Goal: Information Seeking & Learning: Learn about a topic

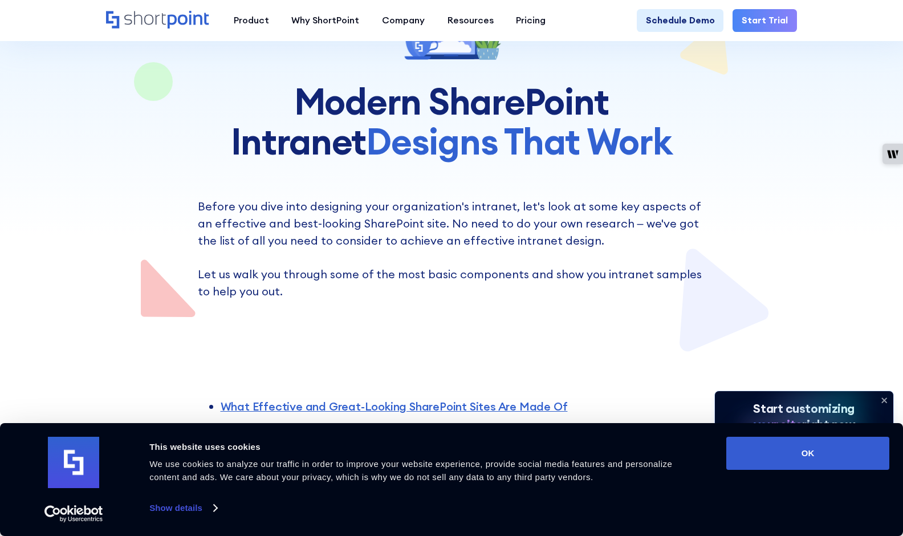
scroll to position [292, 0]
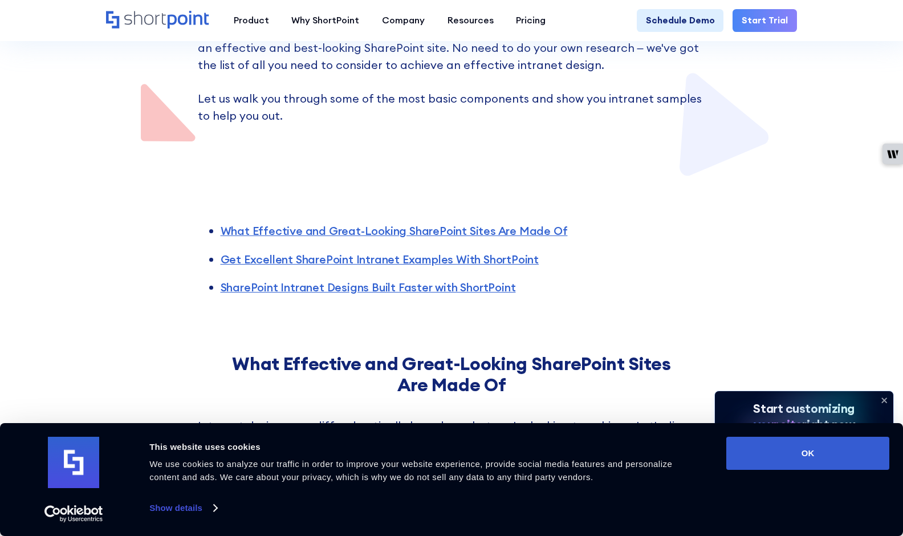
click at [787, 448] on button "OK" at bounding box center [807, 453] width 163 height 33
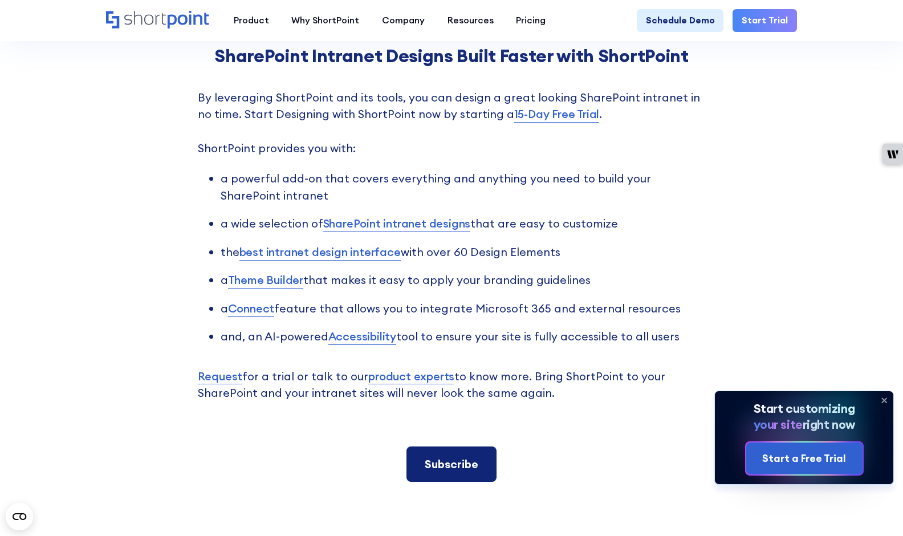
scroll to position [2054, 0]
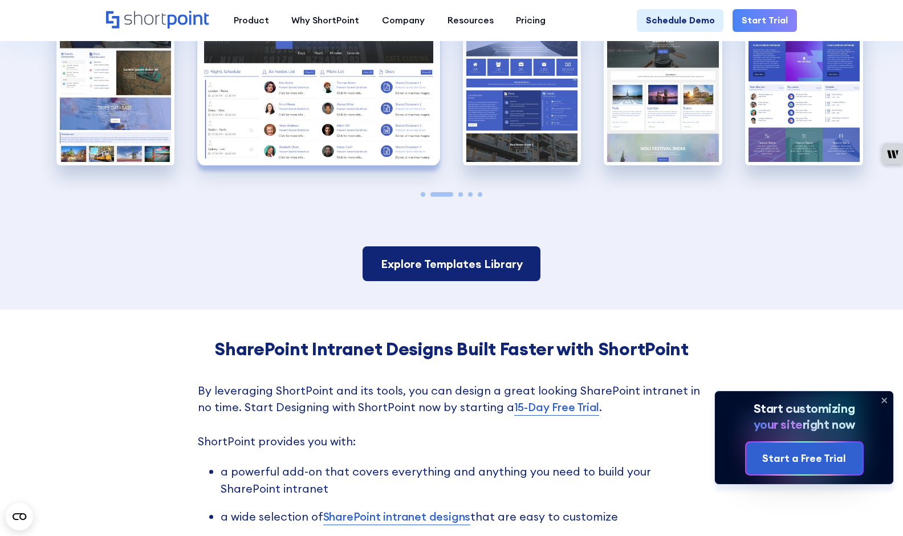
click at [446, 280] on link "Explore Templates Library" at bounding box center [451, 263] width 178 height 35
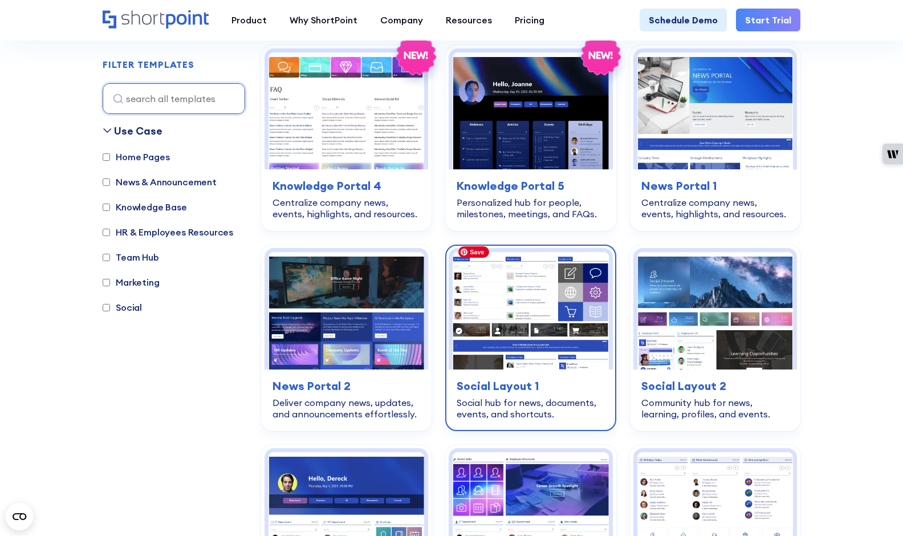
scroll to position [1246, 0]
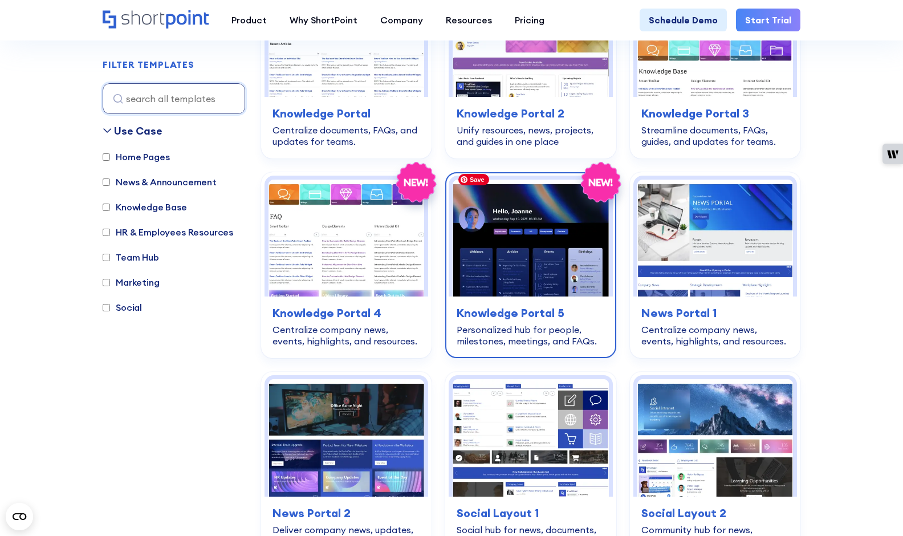
click at [527, 249] on img at bounding box center [531, 238] width 156 height 117
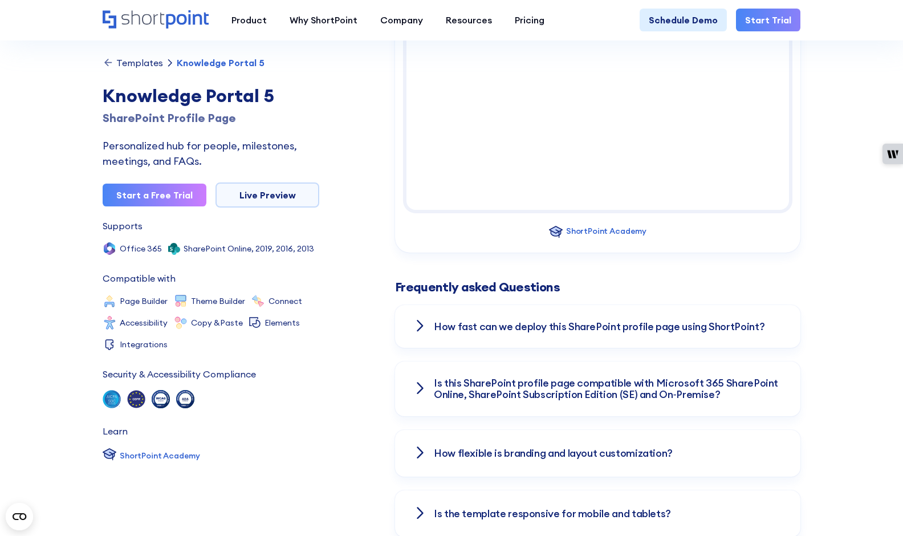
scroll to position [1387, 0]
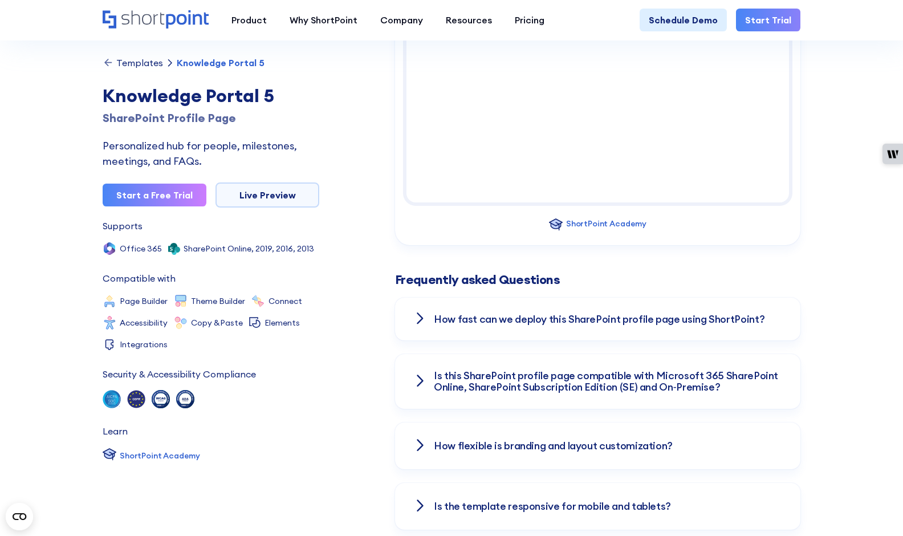
click at [423, 315] on icon at bounding box center [420, 319] width 8 height 14
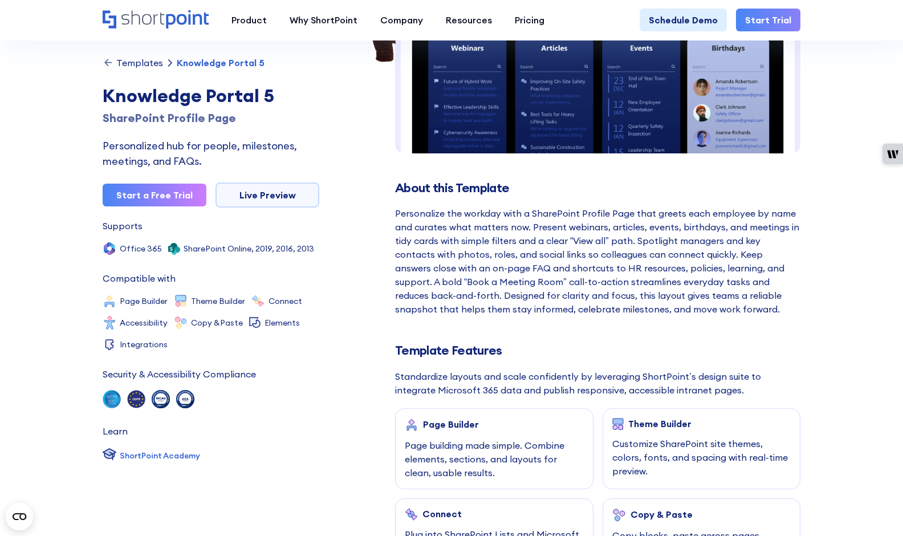
scroll to position [113, 0]
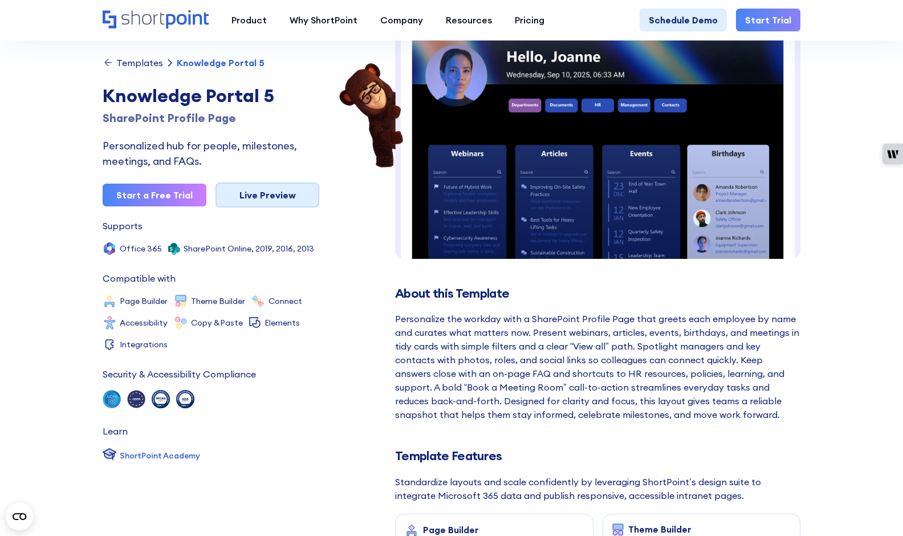
click at [289, 198] on link "Live Preview" at bounding box center [267, 194] width 104 height 25
click at [218, 247] on div "SharePoint Online, 2019, 2016, 2013" at bounding box center [249, 249] width 131 height 8
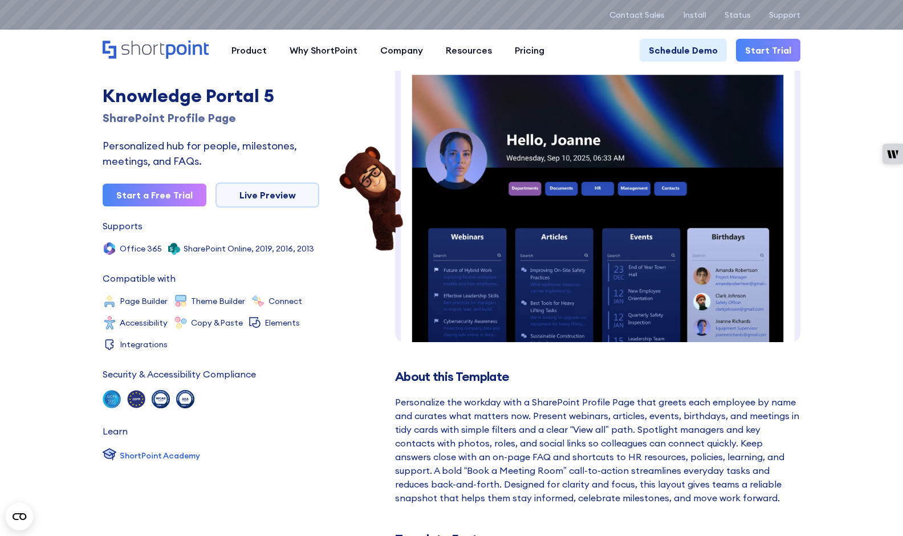
scroll to position [0, 0]
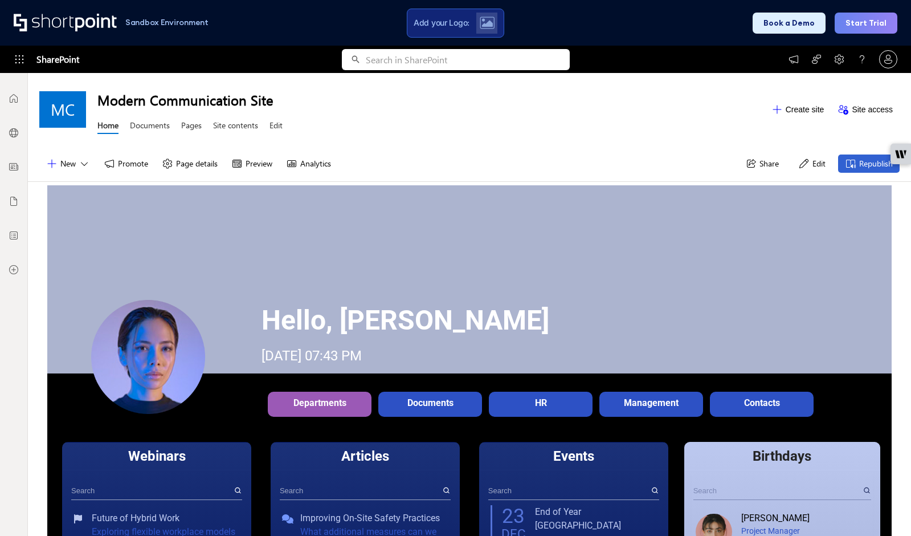
click at [282, 240] on div "Hello, [PERSON_NAME] [DATE] 07:43 PM Departments Description Documents Descript…" at bounding box center [469, 313] width 845 height 256
click at [816, 158] on button "Edit" at bounding box center [812, 163] width 41 height 18
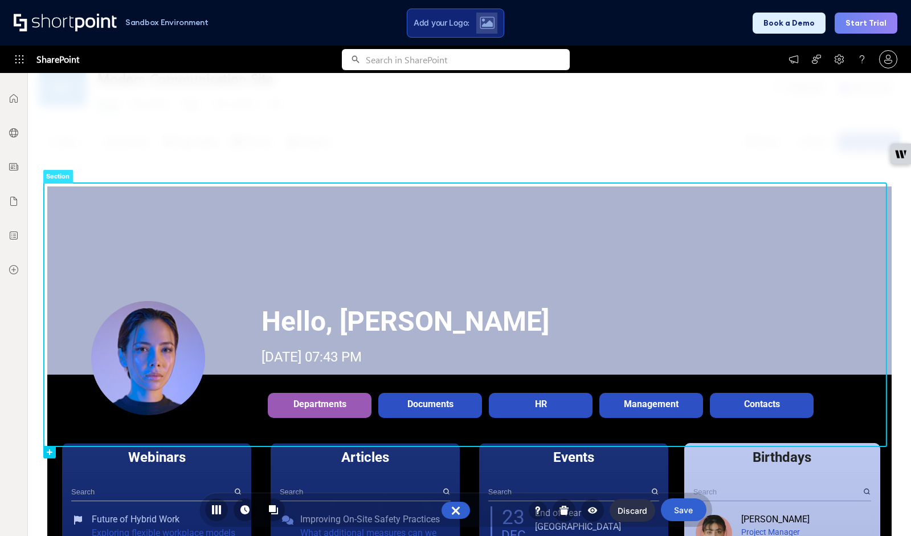
scroll to position [158, 0]
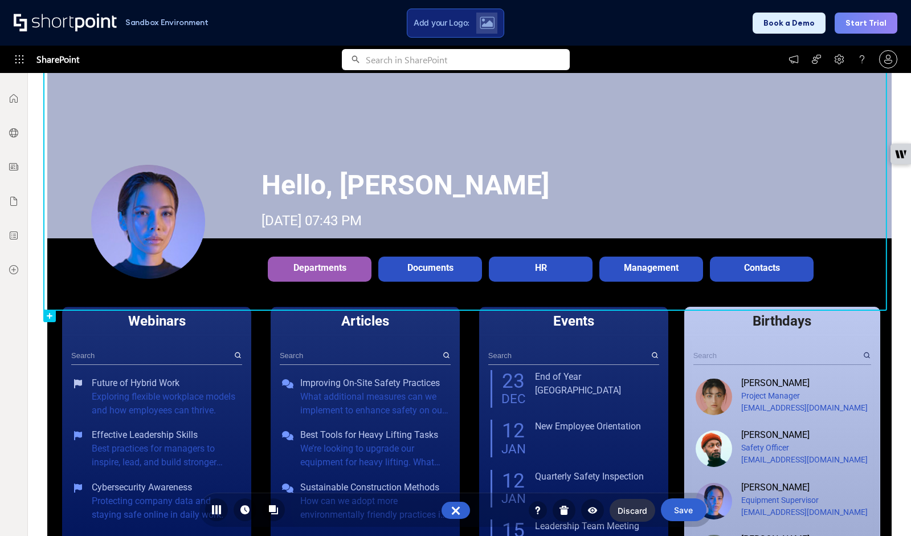
click at [456, 144] on rect at bounding box center [465, 178] width 843 height 263
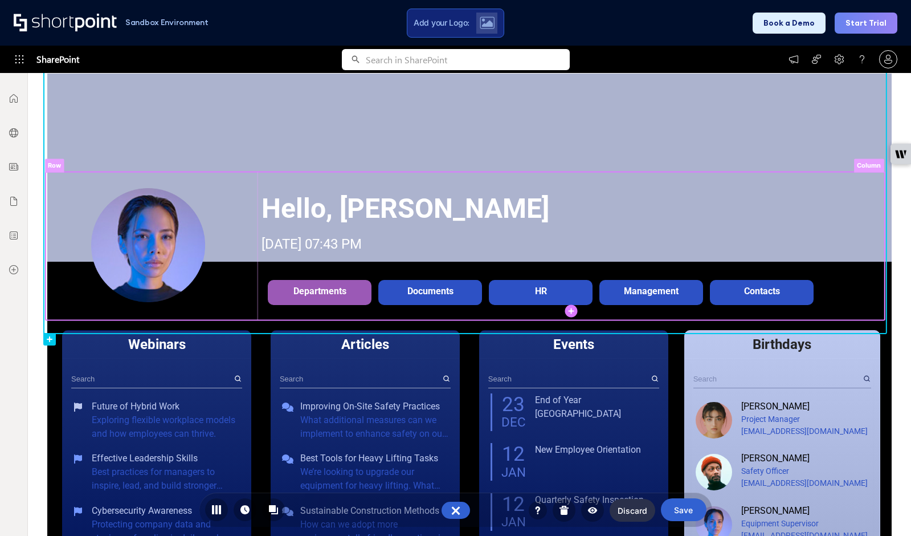
scroll to position [76, 0]
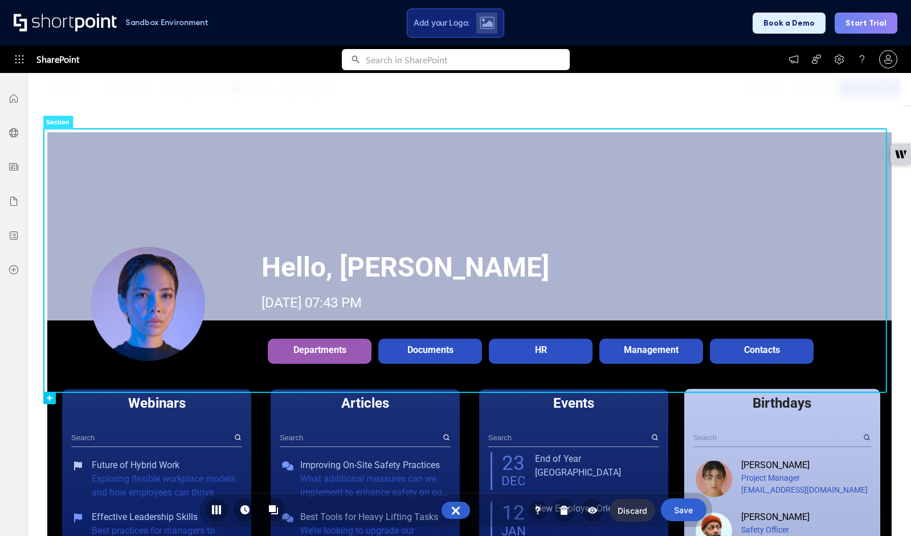
click at [51, 125] on rect at bounding box center [58, 123] width 30 height 14
click at [103, 122] on rect at bounding box center [106, 123] width 14 height 14
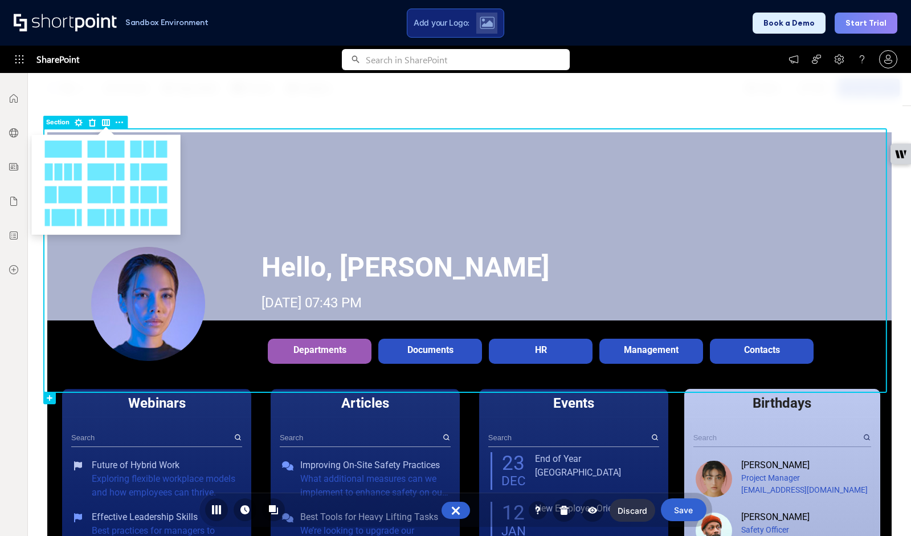
click at [103, 122] on rect at bounding box center [106, 123] width 14 height 14
click at [116, 120] on rect at bounding box center [120, 123] width 14 height 14
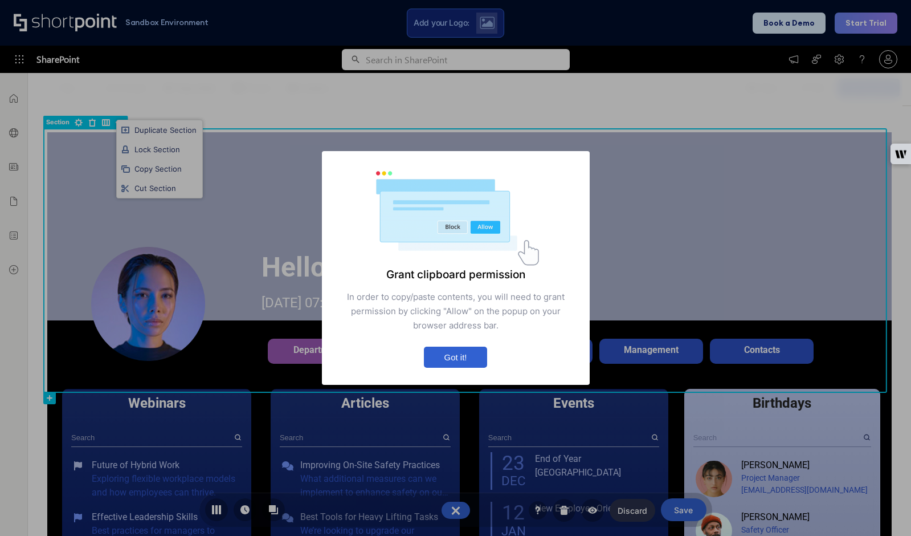
click at [461, 360] on button "Got it!" at bounding box center [455, 357] width 63 height 21
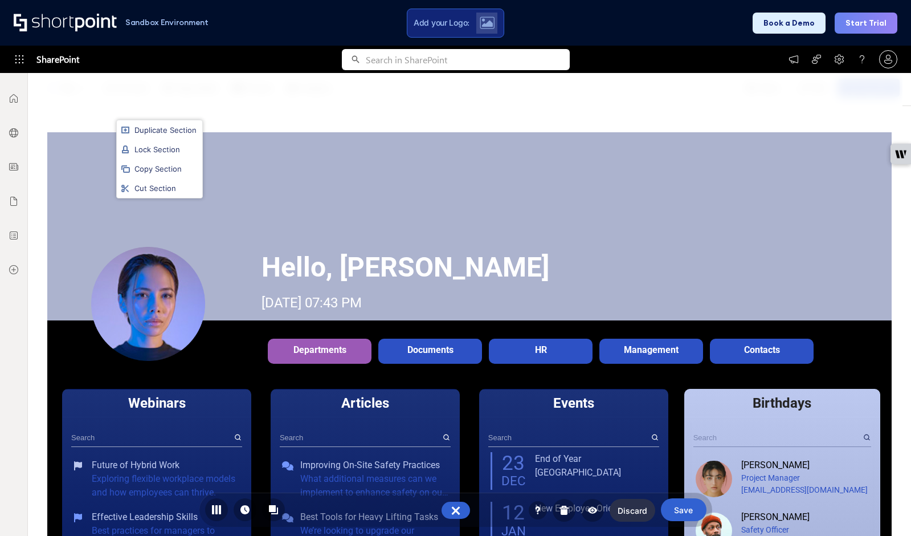
click at [777, 192] on div "Duplicate Section Lock Section Copy Section Cut Section" at bounding box center [455, 268] width 911 height 536
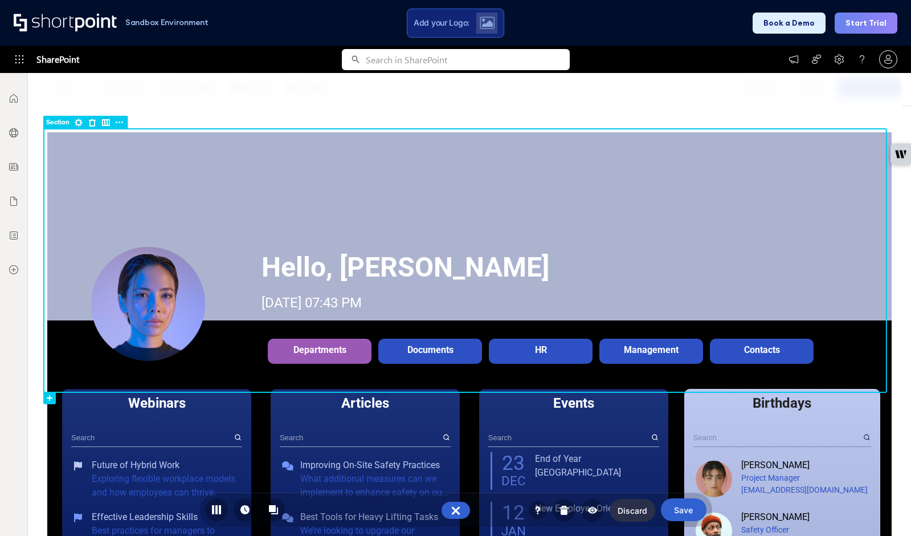
click at [60, 117] on rect at bounding box center [58, 123] width 30 height 14
click at [78, 121] on rect at bounding box center [79, 123] width 14 height 14
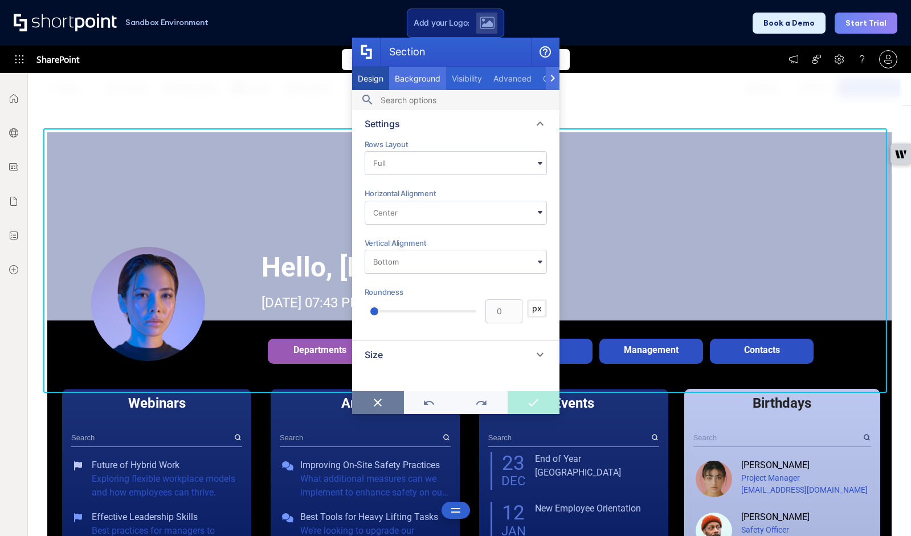
click at [424, 76] on span "Background" at bounding box center [418, 79] width 46 height 10
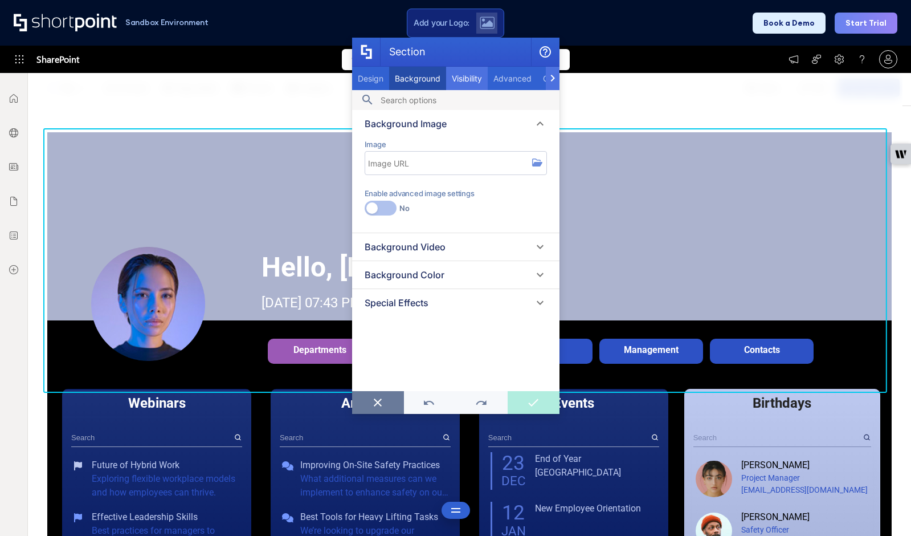
click at [462, 80] on span "Visibility" at bounding box center [467, 79] width 30 height 10
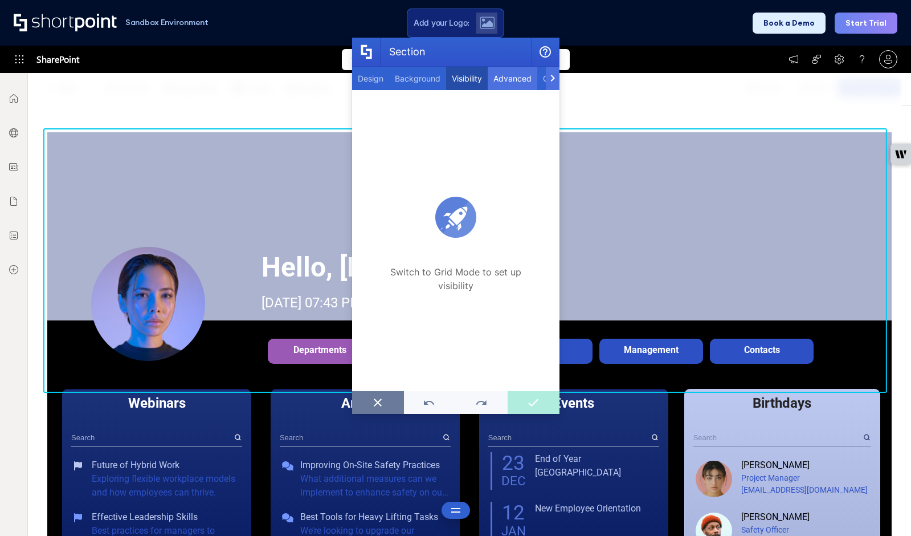
click at [515, 82] on span "Advanced" at bounding box center [513, 79] width 38 height 10
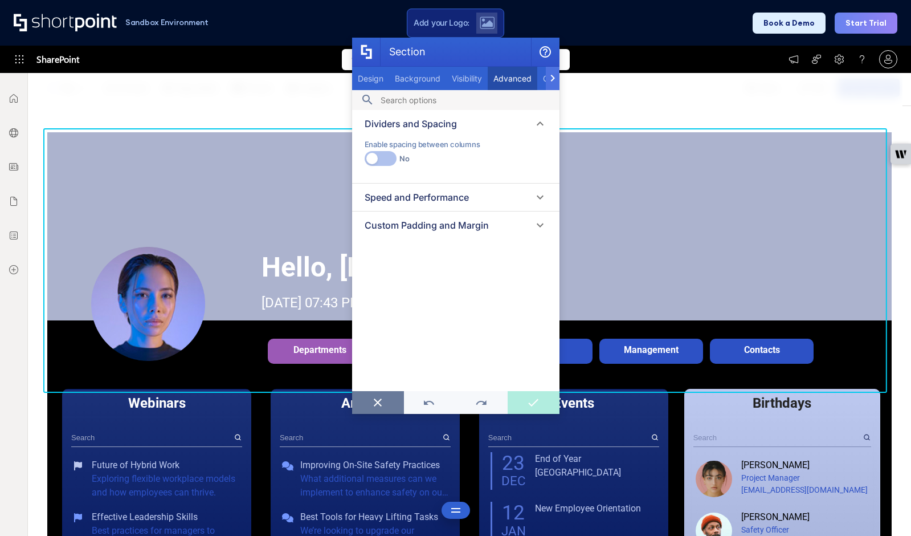
click at [552, 79] on icon "Section" at bounding box center [553, 78] width 5 height 7
click at [398, 79] on span "Custom CSS" at bounding box center [394, 79] width 47 height 10
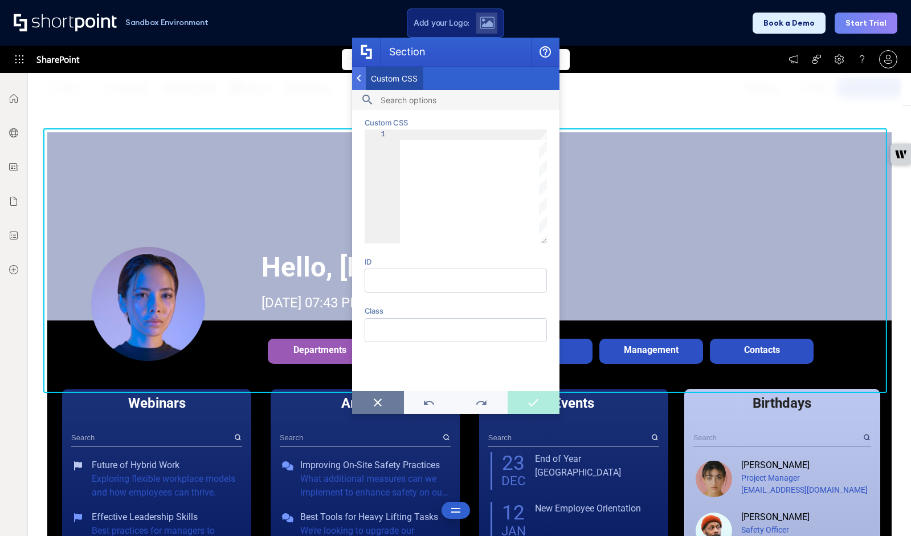
click at [360, 81] on icon "Section" at bounding box center [359, 78] width 4 height 7
click at [359, 82] on span "Design" at bounding box center [371, 79] width 26 height 10
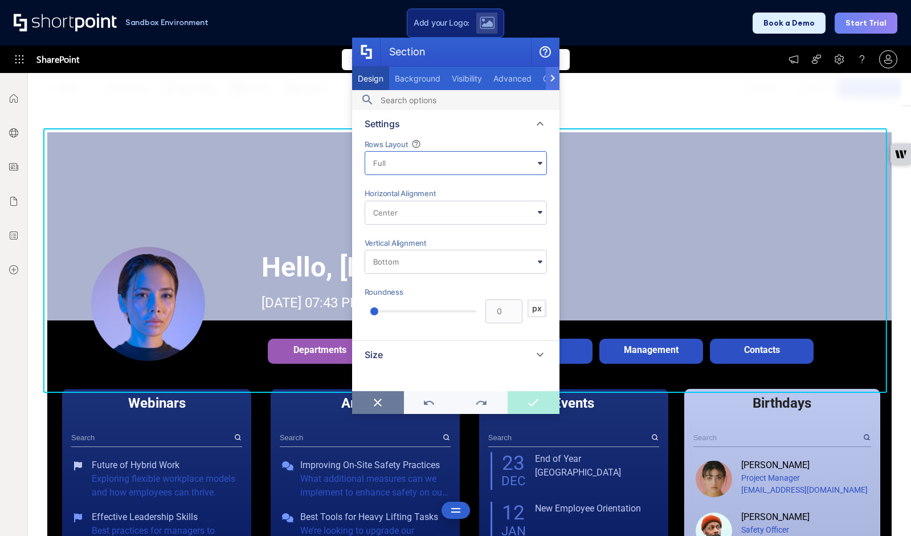
click at [540, 162] on icon "scrollable content" at bounding box center [540, 163] width 5 height 3
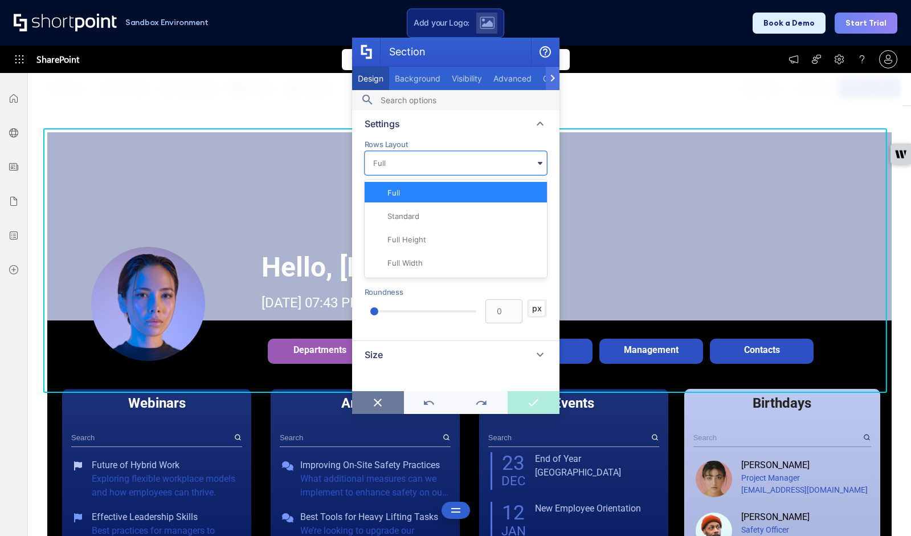
click at [512, 129] on div "Settings" at bounding box center [456, 124] width 182 height 14
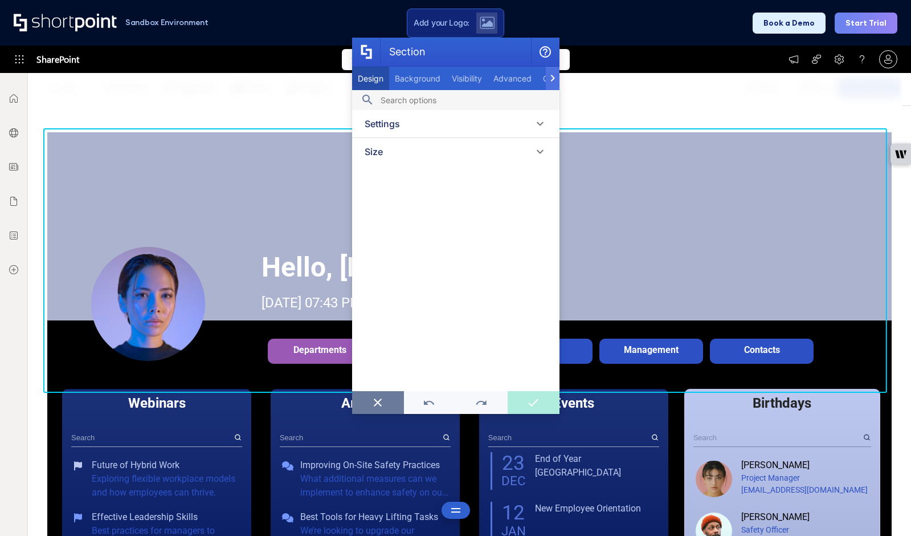
click at [512, 129] on div "Settings" at bounding box center [456, 124] width 182 height 14
click at [372, 397] on button "Section" at bounding box center [378, 402] width 52 height 23
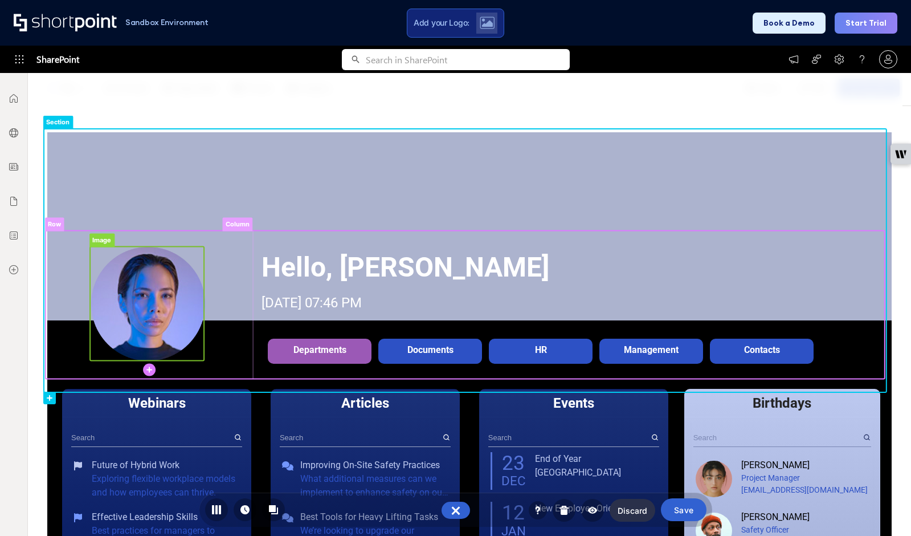
click at [165, 296] on rect at bounding box center [147, 304] width 114 height 114
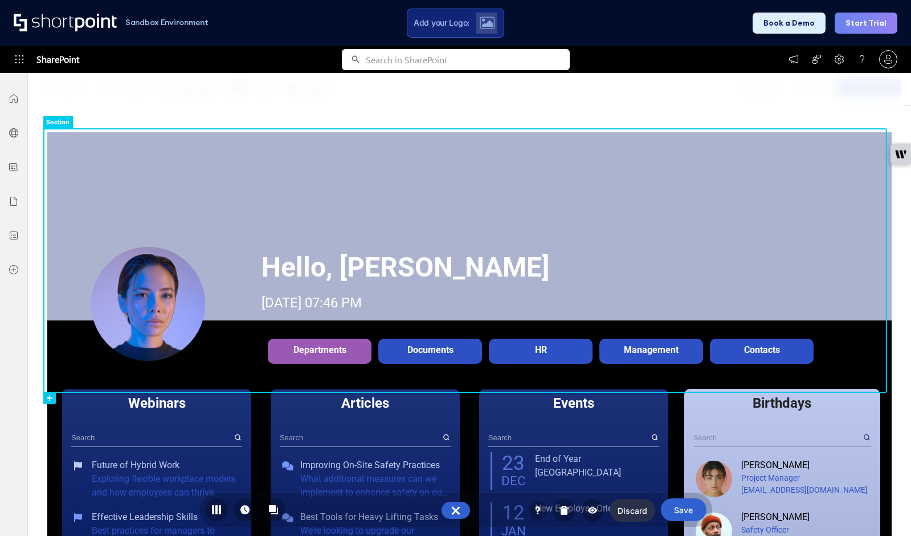
click at [222, 159] on rect at bounding box center [465, 260] width 843 height 263
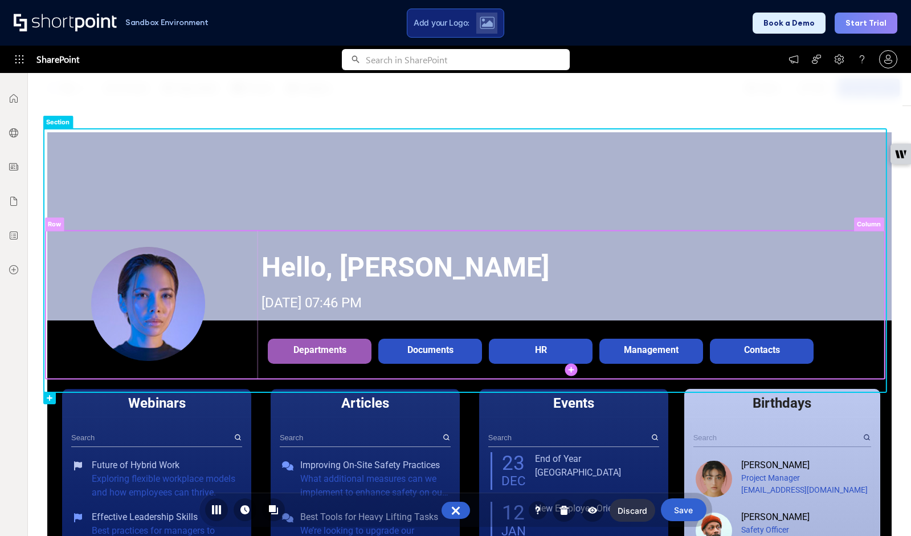
click at [272, 239] on rect at bounding box center [572, 305] width 628 height 148
click at [301, 267] on rect at bounding box center [571, 267] width 624 height 41
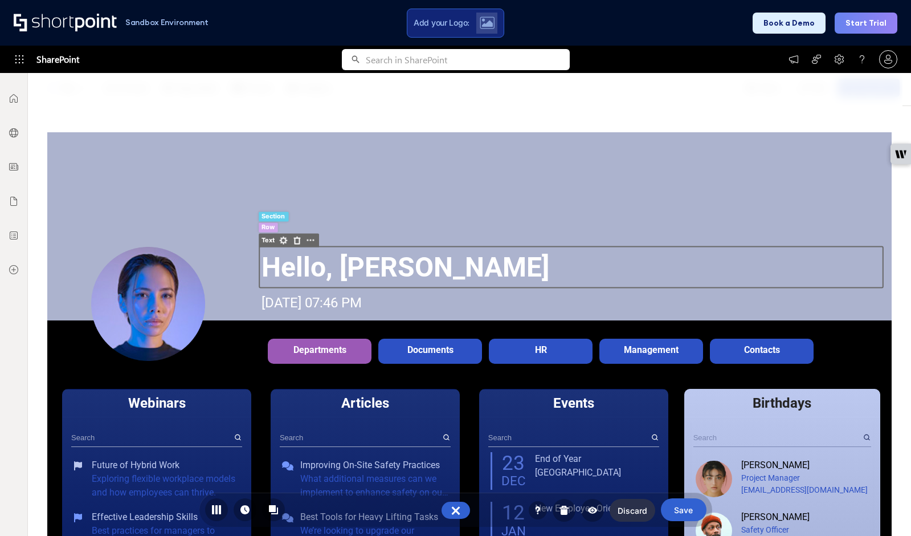
click at [286, 239] on rect at bounding box center [284, 241] width 14 height 14
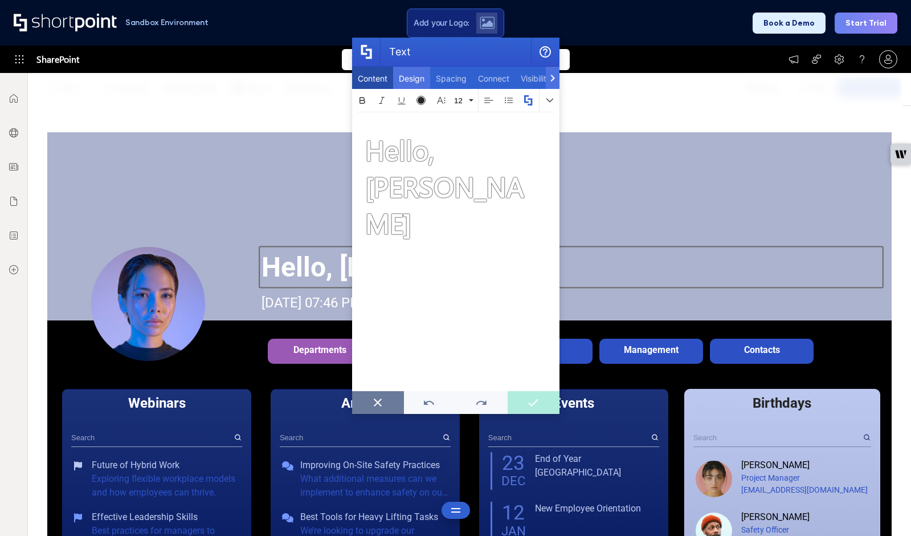
click at [417, 82] on span "Design" at bounding box center [412, 79] width 26 height 10
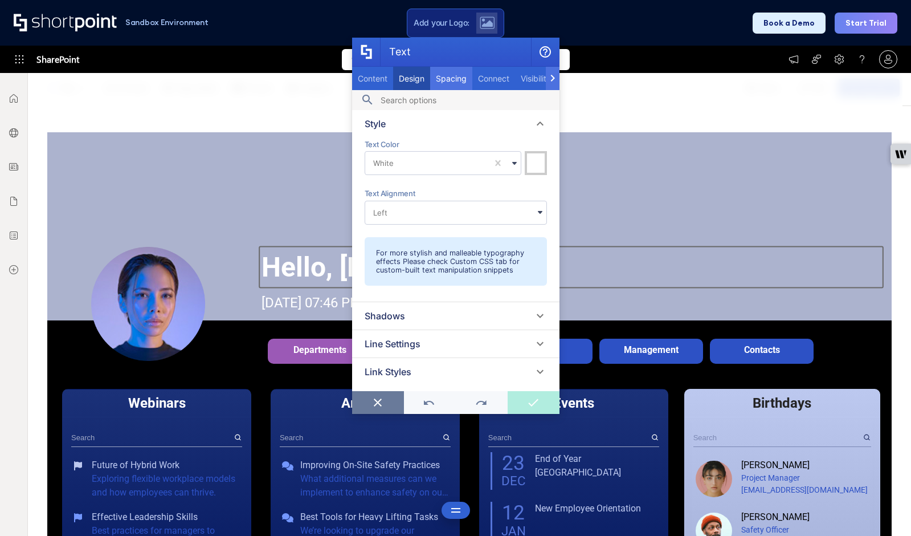
click at [445, 84] on div "Spacing" at bounding box center [451, 78] width 42 height 23
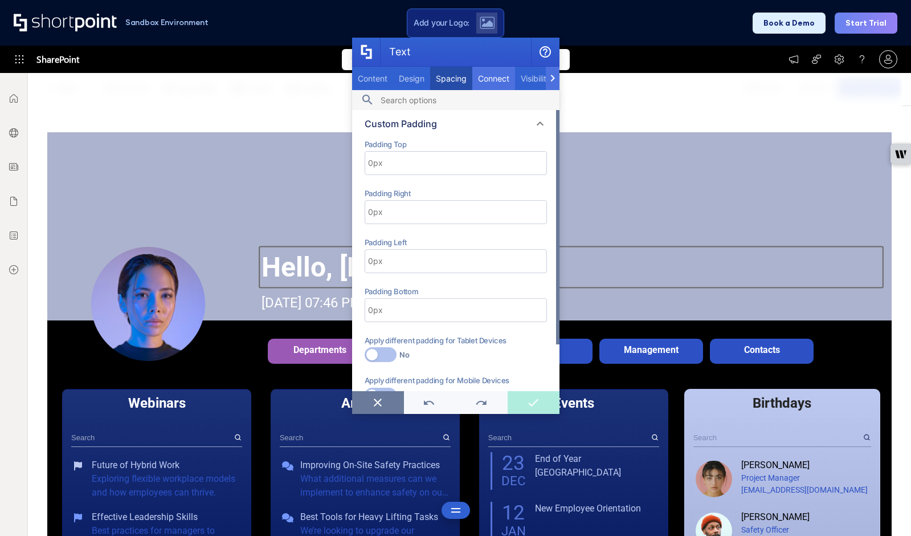
click at [497, 76] on span "Connect" at bounding box center [493, 79] width 31 height 10
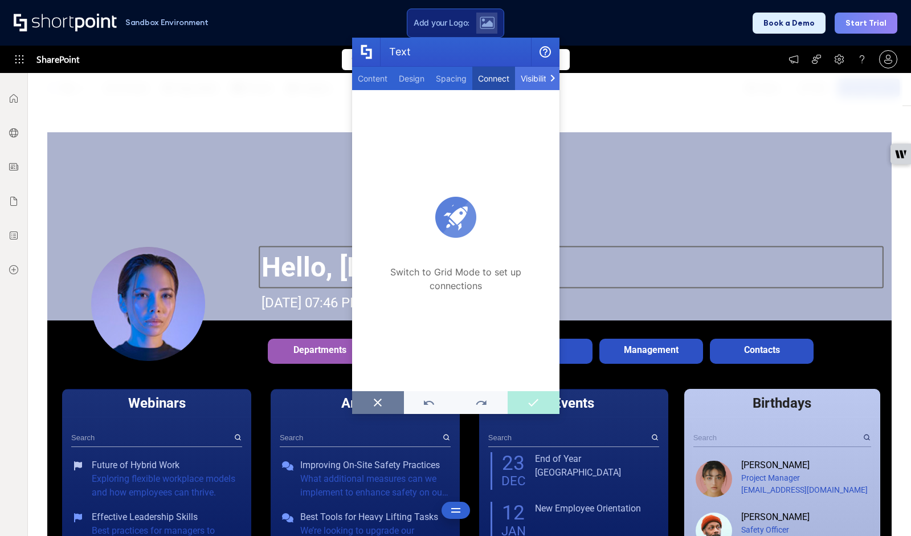
click at [528, 76] on span "Visibility" at bounding box center [536, 79] width 30 height 10
click at [554, 79] on icon "Text" at bounding box center [553, 78] width 4 height 7
click at [405, 76] on span "Custom CSS" at bounding box center [392, 79] width 47 height 10
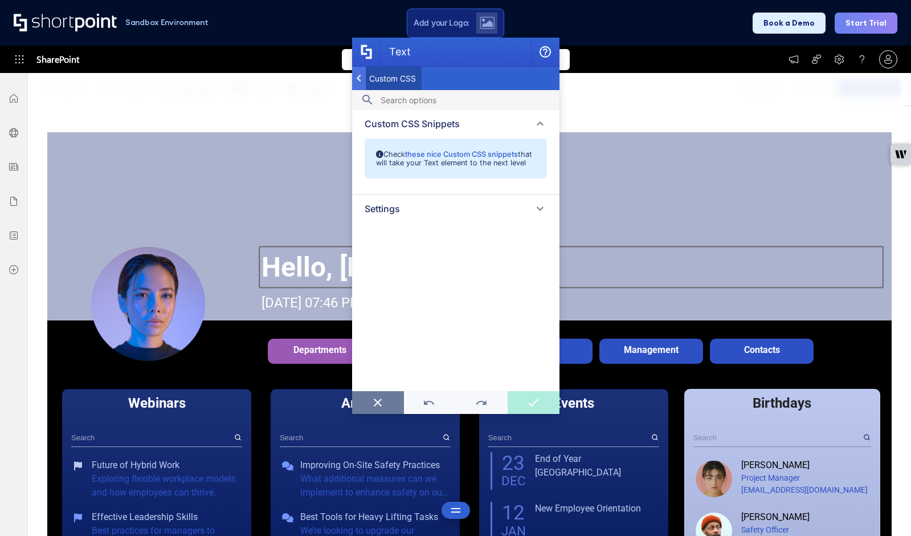
click at [541, 212] on icon "scrollable content" at bounding box center [540, 209] width 14 height 14
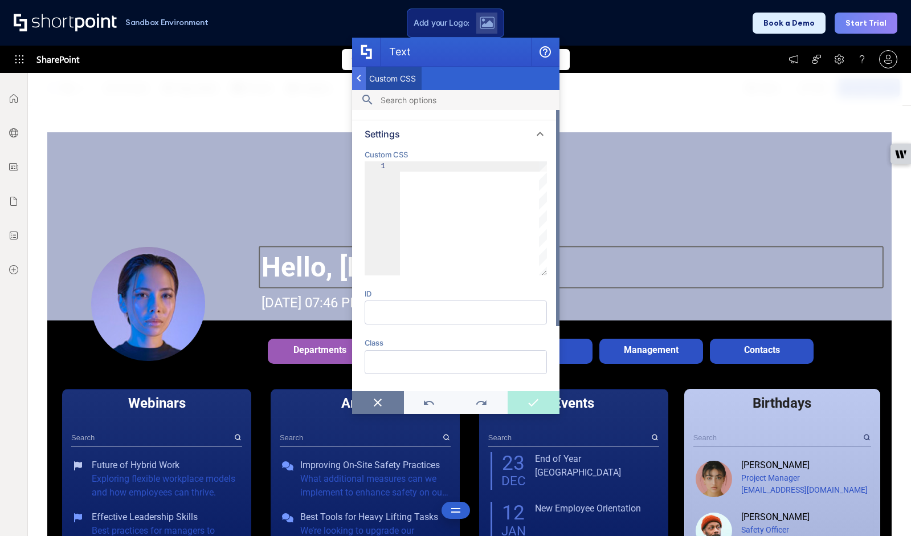
scroll to position [0, 0]
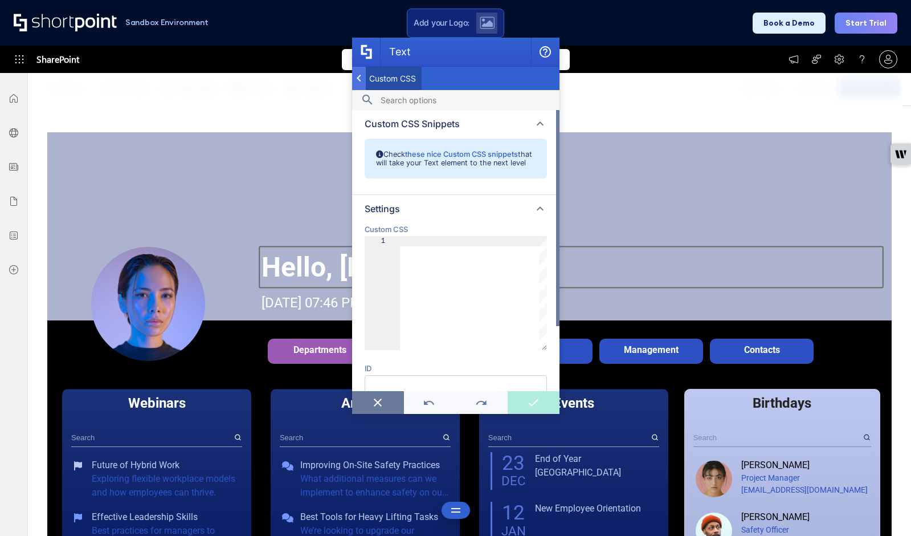
click at [355, 78] on div "Text" at bounding box center [359, 78] width 14 height 23
click at [378, 72] on div "Content" at bounding box center [372, 78] width 41 height 23
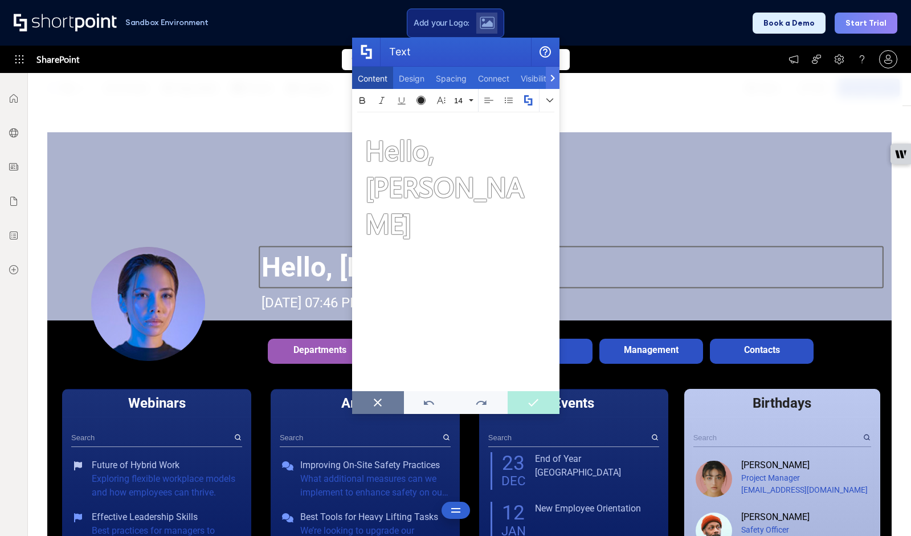
click at [427, 149] on strong "Hello, [PERSON_NAME]" at bounding box center [444, 185] width 159 height 109
type input "48"
click at [464, 155] on strong "Hello, [PERSON_NAME]" at bounding box center [444, 185] width 159 height 109
click at [527, 396] on button "Text" at bounding box center [534, 402] width 52 height 23
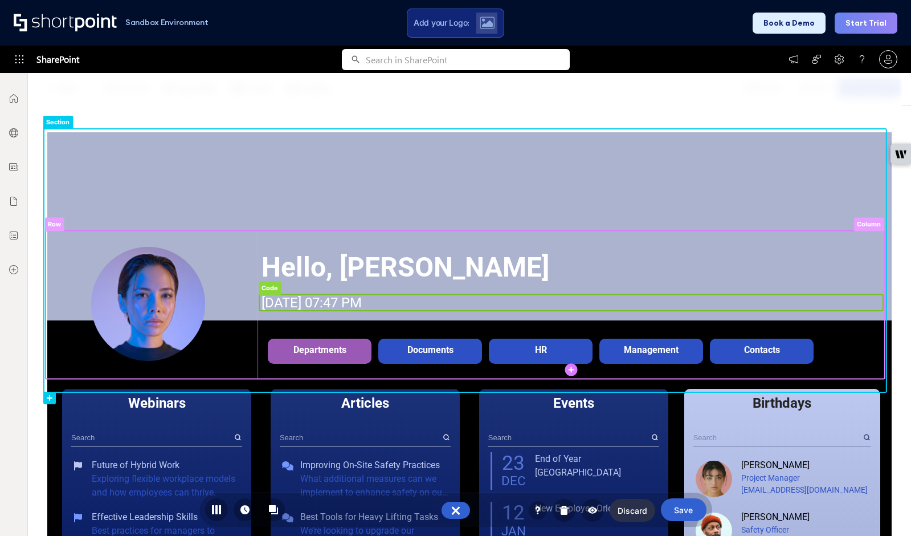
click at [283, 304] on rect at bounding box center [571, 303] width 624 height 17
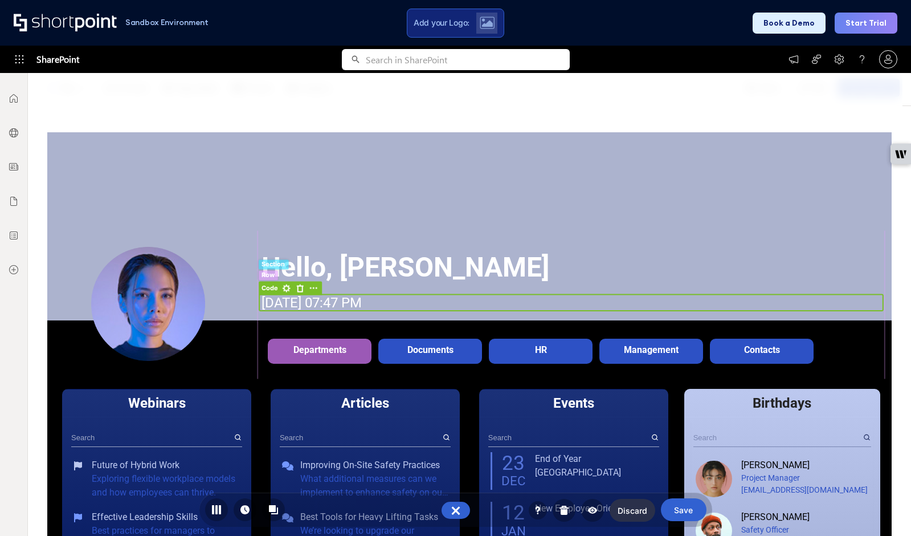
click at [268, 289] on rect at bounding box center [270, 289] width 22 height 14
click at [284, 289] on rect at bounding box center [287, 289] width 14 height 14
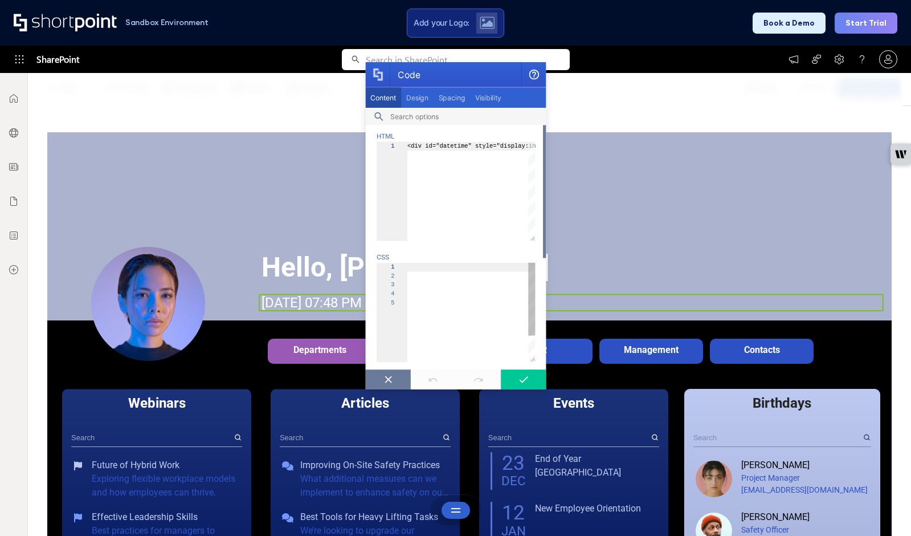
scroll to position [41, 0]
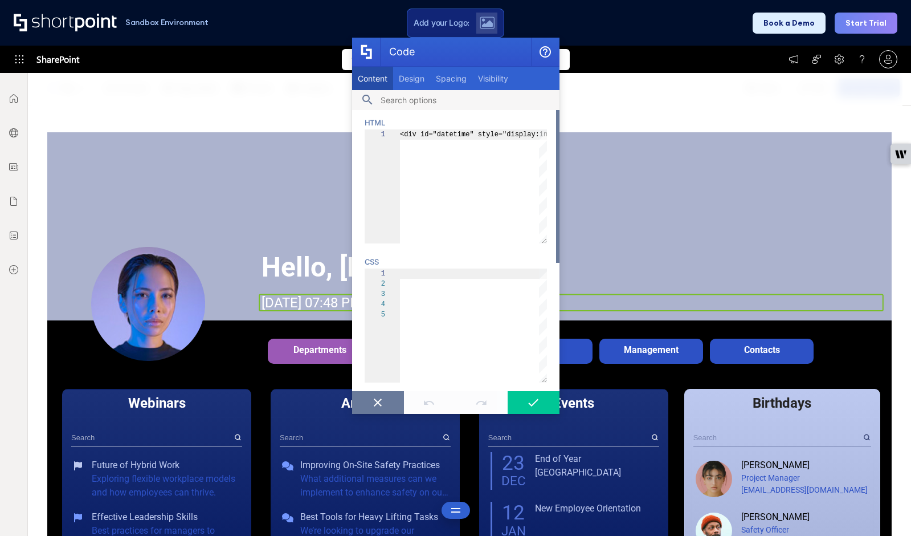
click at [382, 402] on icon "Code" at bounding box center [377, 402] width 11 height 8
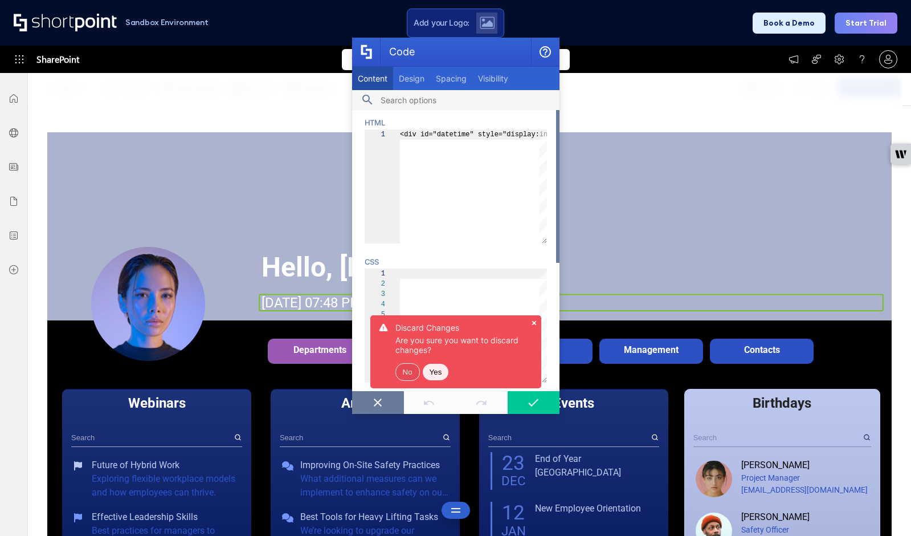
click at [423, 378] on div "No Yes" at bounding box center [462, 368] width 132 height 26
click at [431, 376] on button "Yes" at bounding box center [436, 372] width 26 height 17
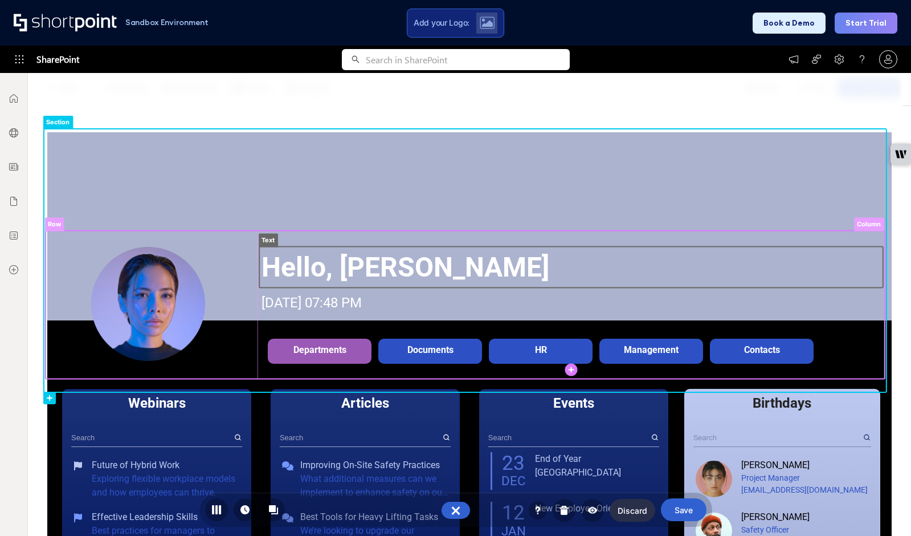
click at [327, 259] on rect at bounding box center [571, 267] width 624 height 41
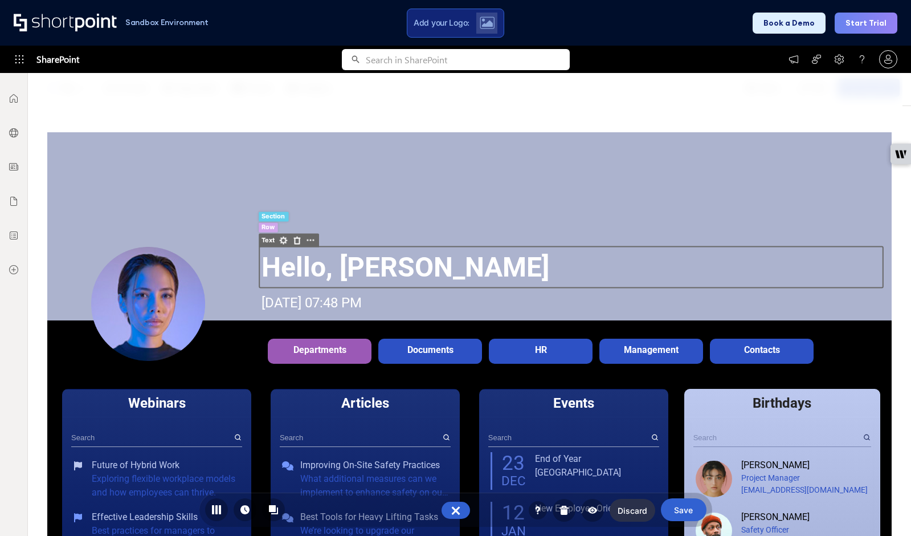
click at [282, 239] on rect at bounding box center [284, 241] width 14 height 14
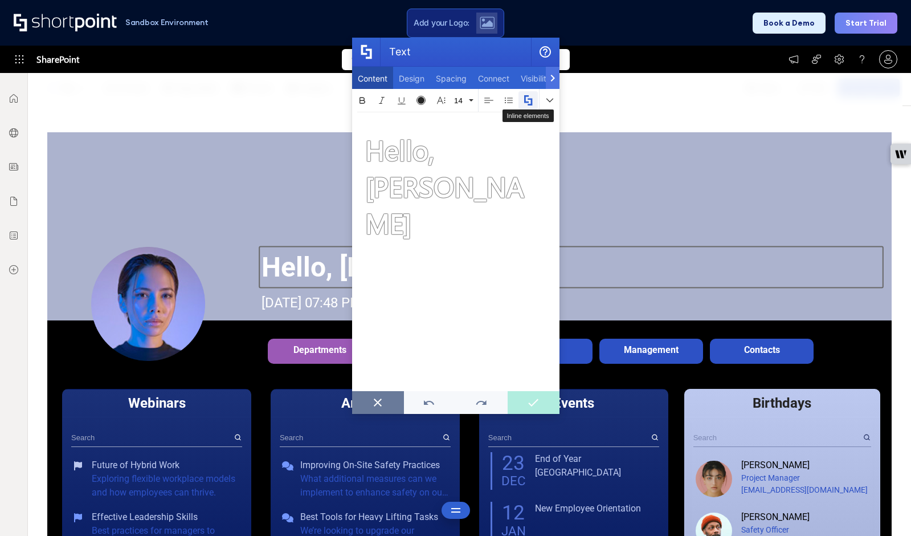
click at [532, 100] on icon "Text" at bounding box center [528, 100] width 8 height 10
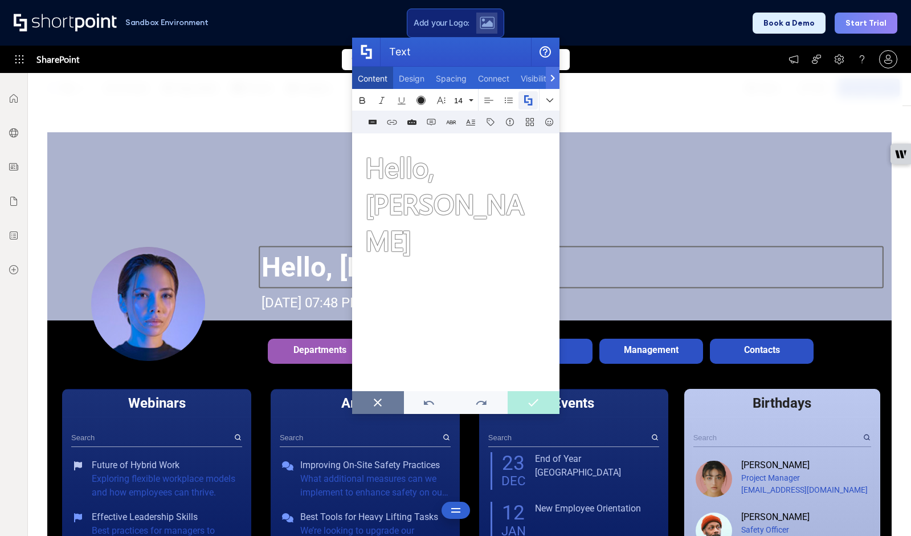
click at [268, 92] on div at bounding box center [465, 228] width 875 height 463
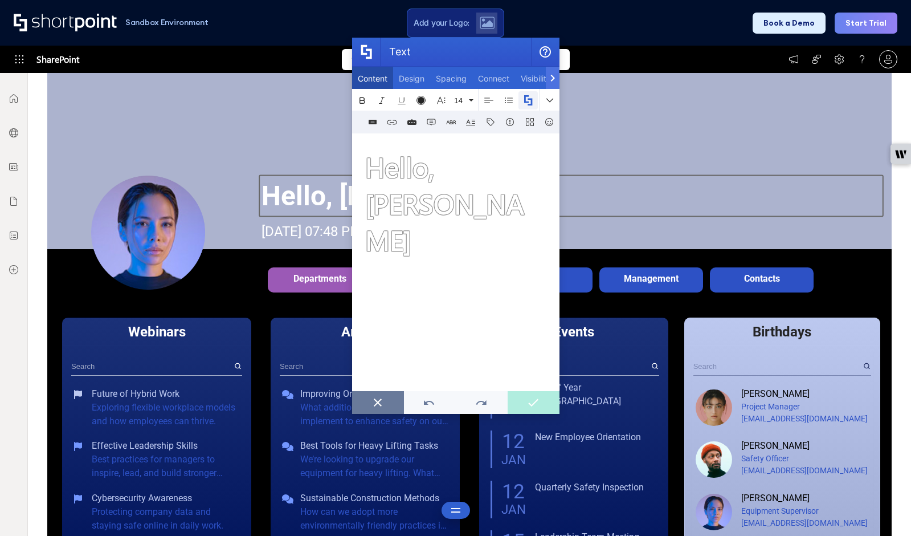
scroll to position [199, 0]
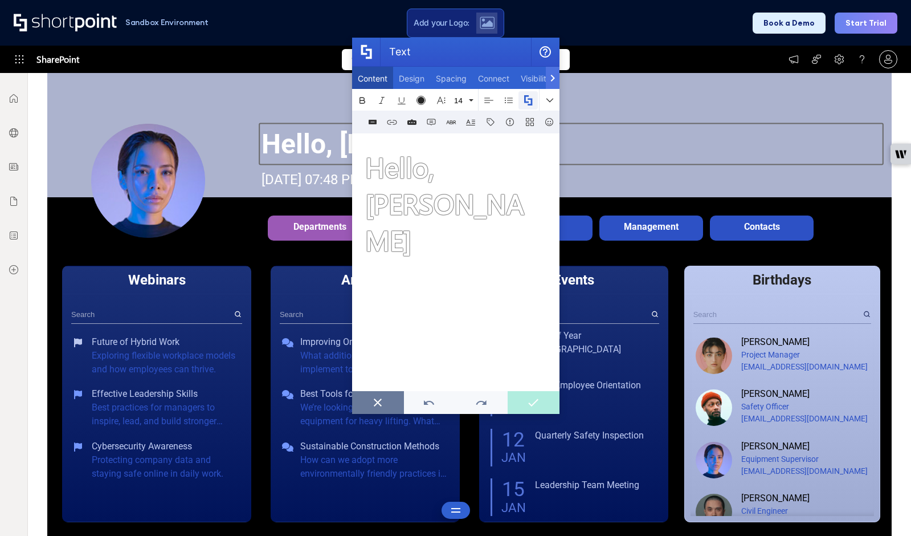
click at [370, 401] on button "Text" at bounding box center [378, 402] width 52 height 23
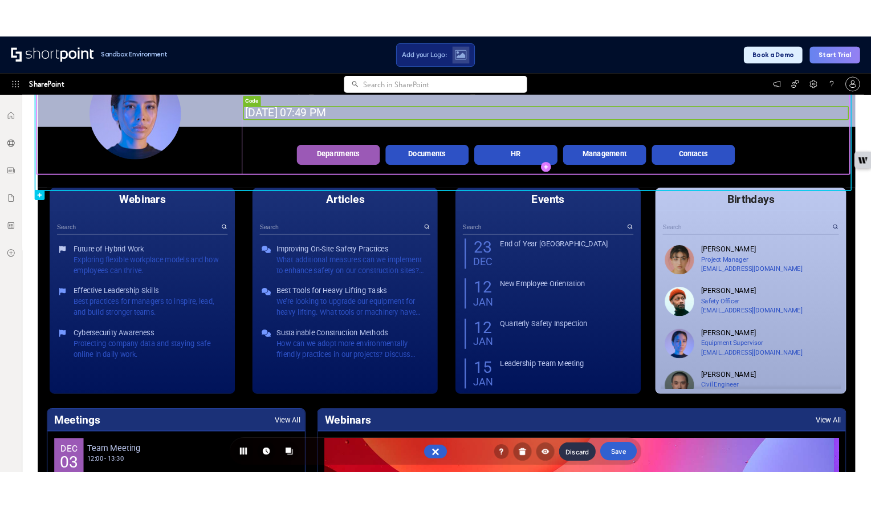
scroll to position [126, 0]
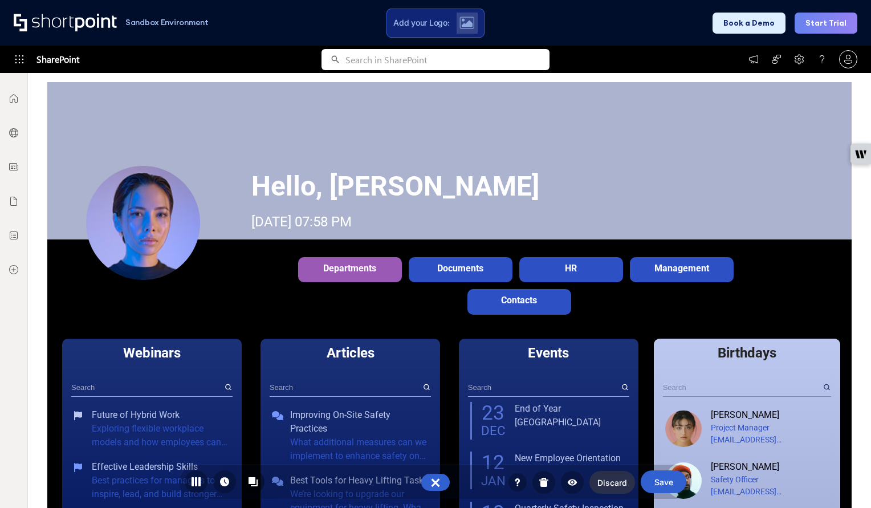
click at [250, 482] on icon at bounding box center [251, 480] width 7 height 7
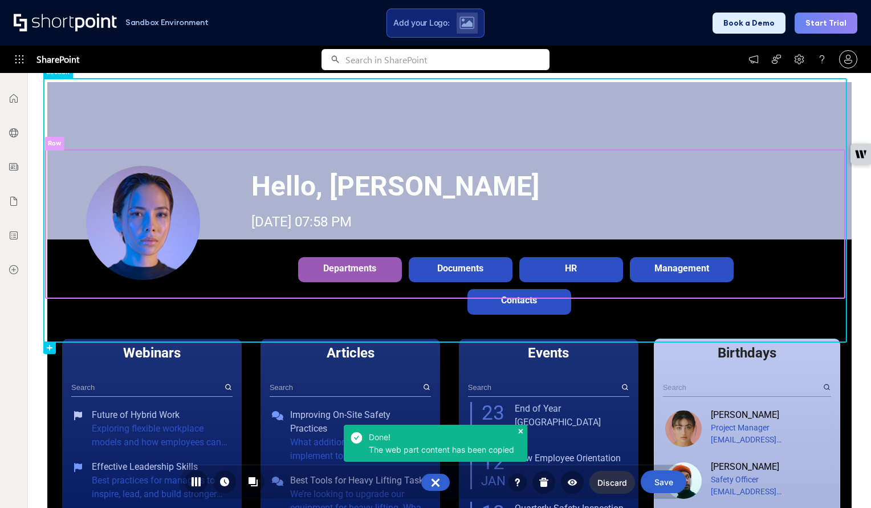
click at [245, 163] on rect at bounding box center [445, 224] width 799 height 148
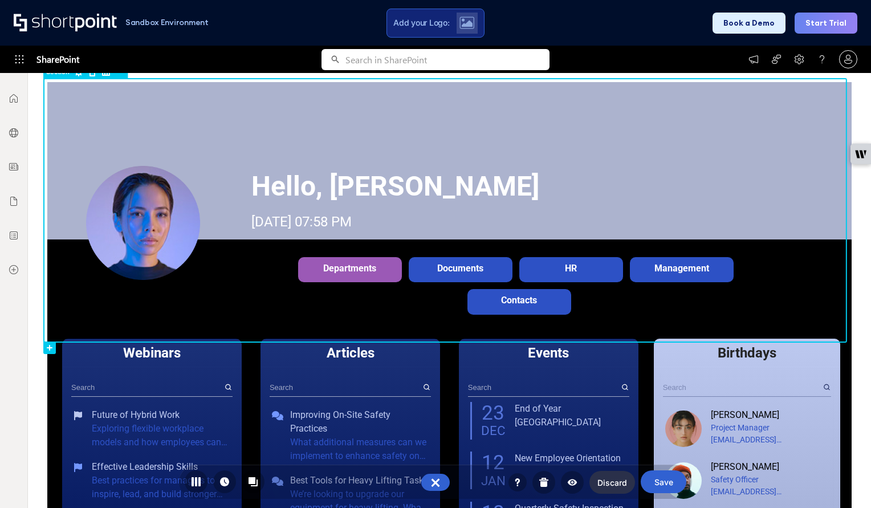
click at [62, 75] on rect at bounding box center [58, 73] width 30 height 14
click at [254, 483] on icon at bounding box center [251, 480] width 7 height 7
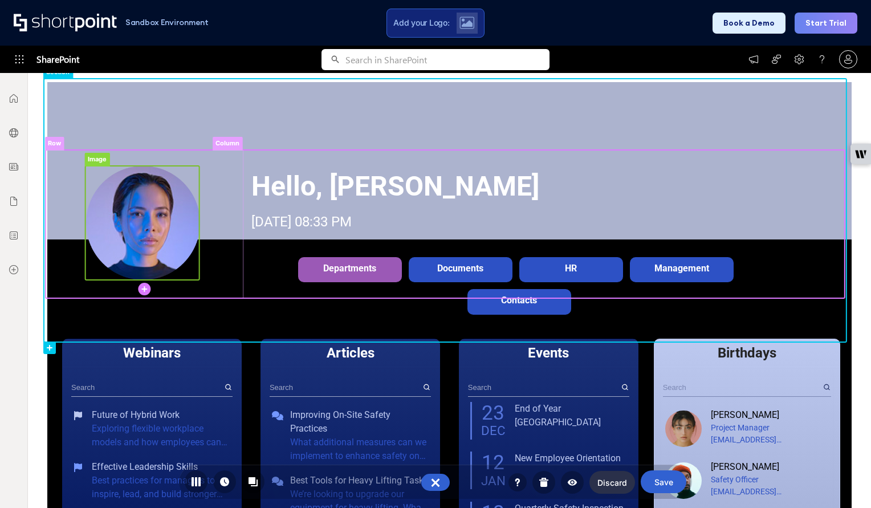
click at [140, 189] on rect at bounding box center [142, 223] width 114 height 114
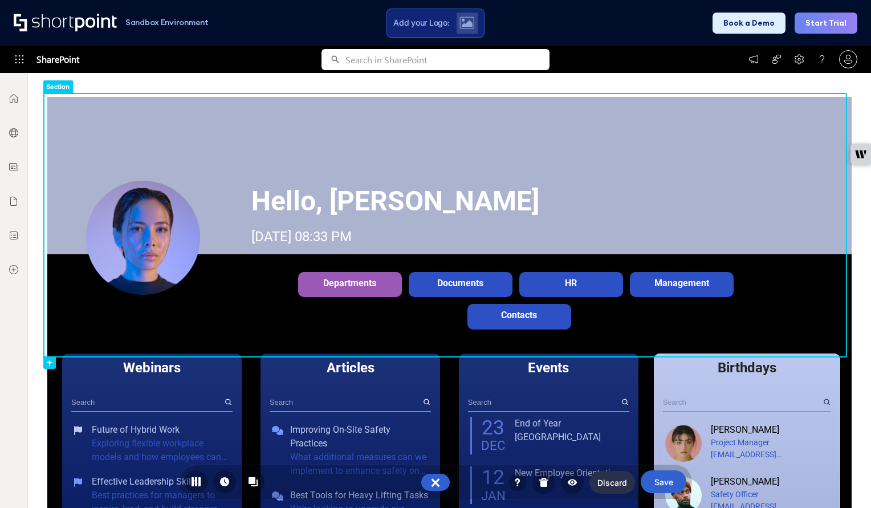
scroll to position [96, 0]
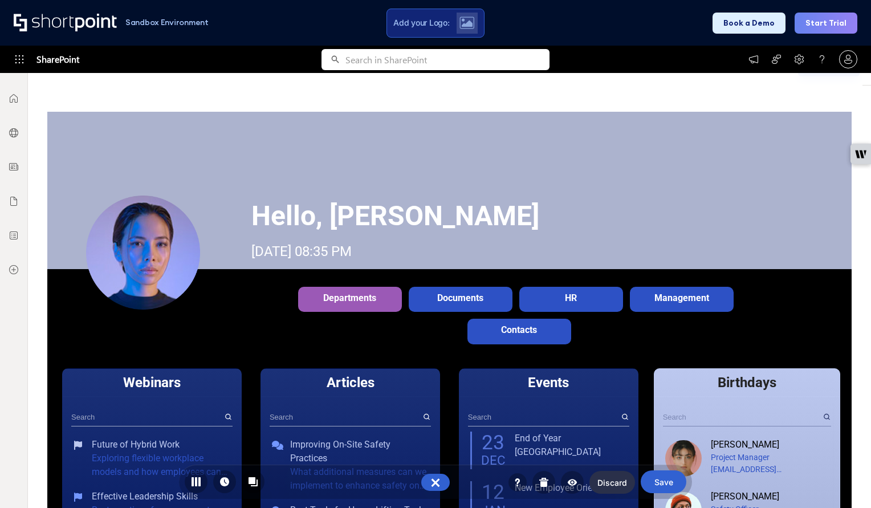
click at [165, 233] on rect at bounding box center [142, 252] width 114 height 114
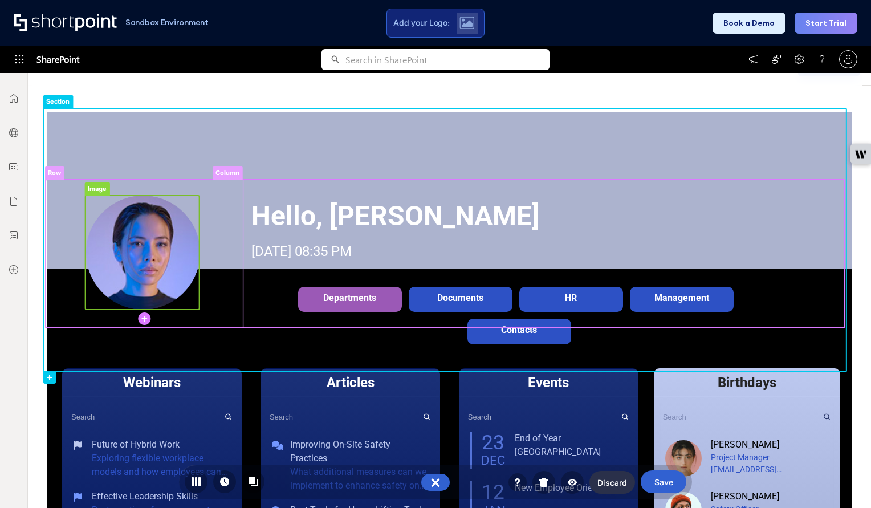
click at [141, 238] on rect at bounding box center [142, 252] width 114 height 114
click at [100, 190] on rect at bounding box center [97, 189] width 25 height 14
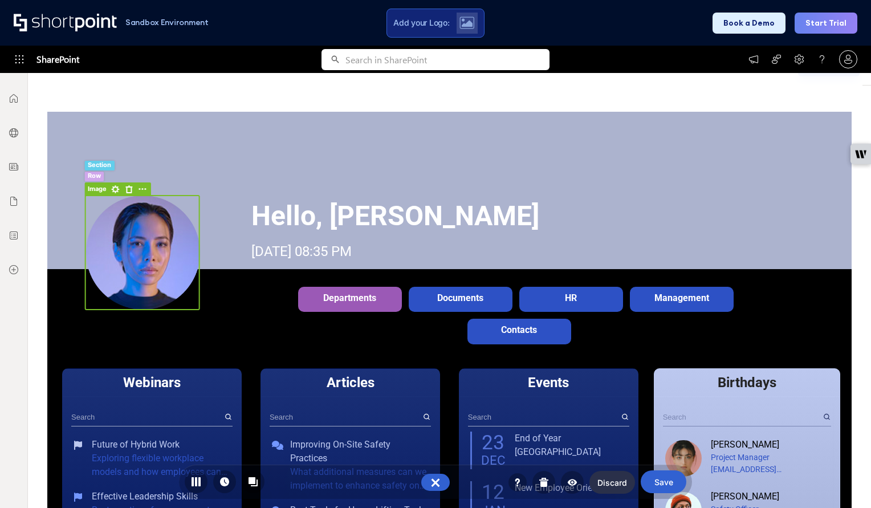
click at [119, 189] on rect at bounding box center [115, 189] width 14 height 14
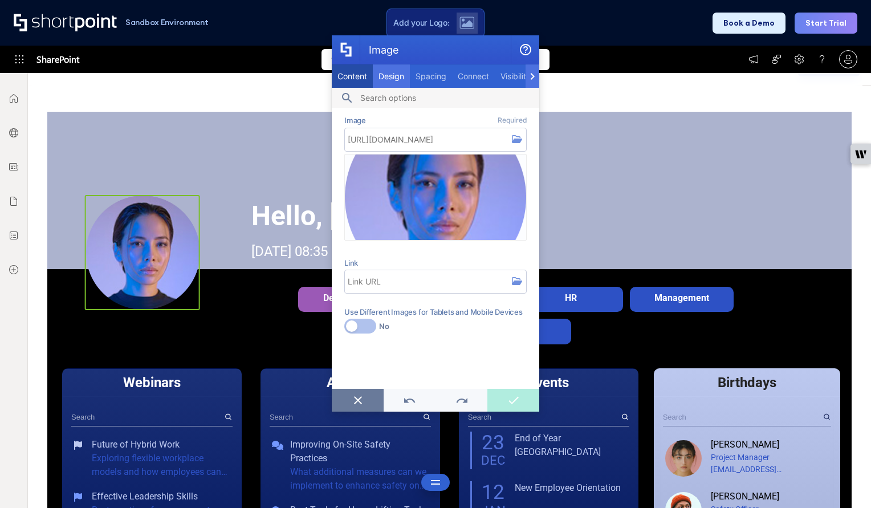
click at [389, 77] on span "Design" at bounding box center [391, 76] width 26 height 10
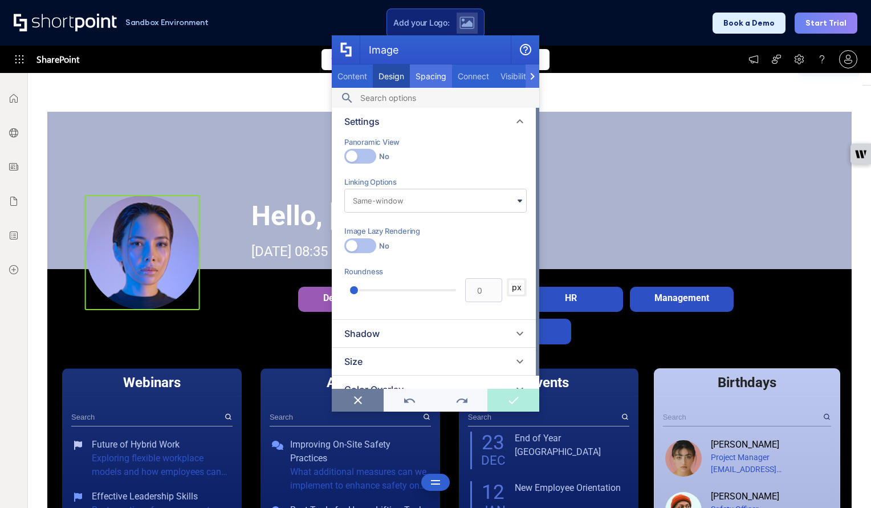
click at [431, 76] on span "Spacing" at bounding box center [430, 76] width 31 height 10
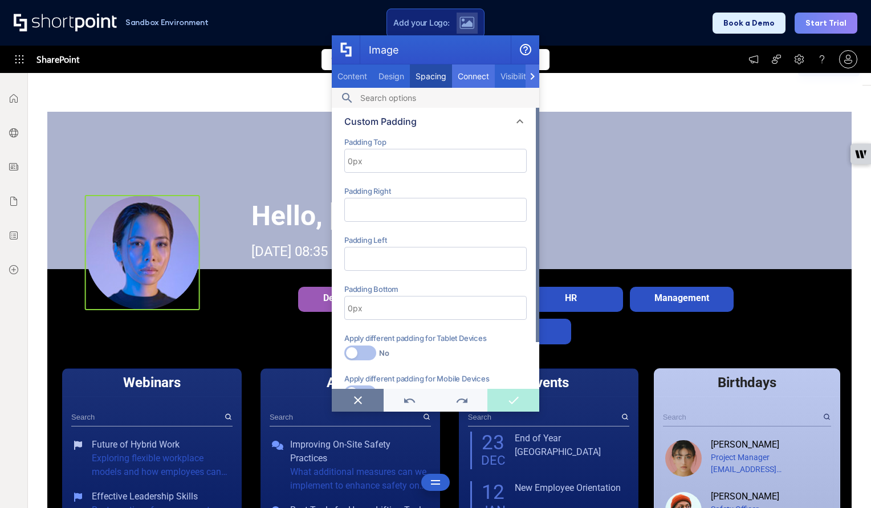
click at [463, 76] on span "Connect" at bounding box center [473, 76] width 31 height 10
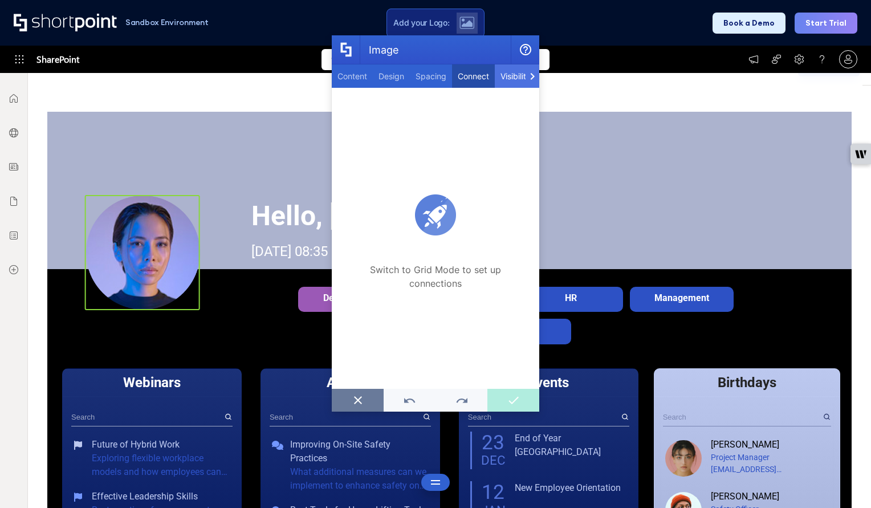
click at [509, 72] on span "Visibility" at bounding box center [515, 76] width 30 height 10
click at [531, 78] on icon "Image" at bounding box center [532, 76] width 5 height 7
click at [361, 82] on div "Custom CSS" at bounding box center [372, 75] width 58 height 23
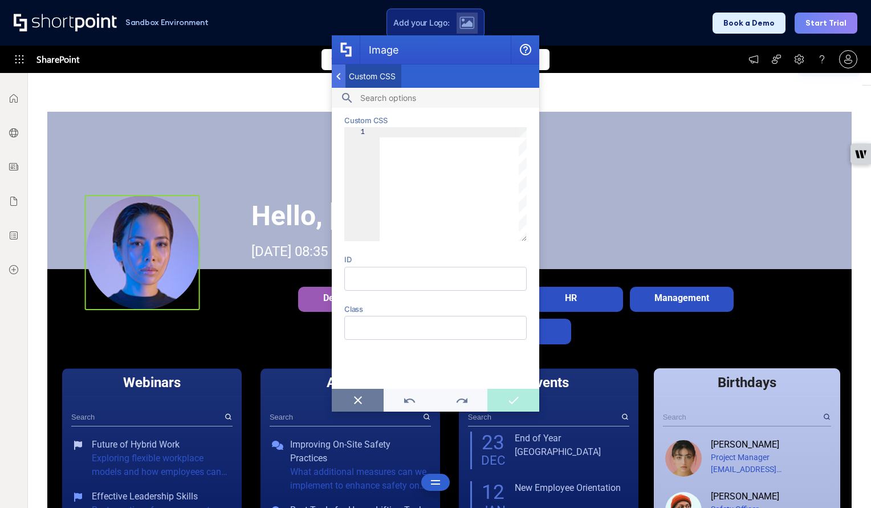
click at [340, 75] on icon "Image" at bounding box center [338, 76] width 5 height 7
